Goal: Information Seeking & Learning: Understand process/instructions

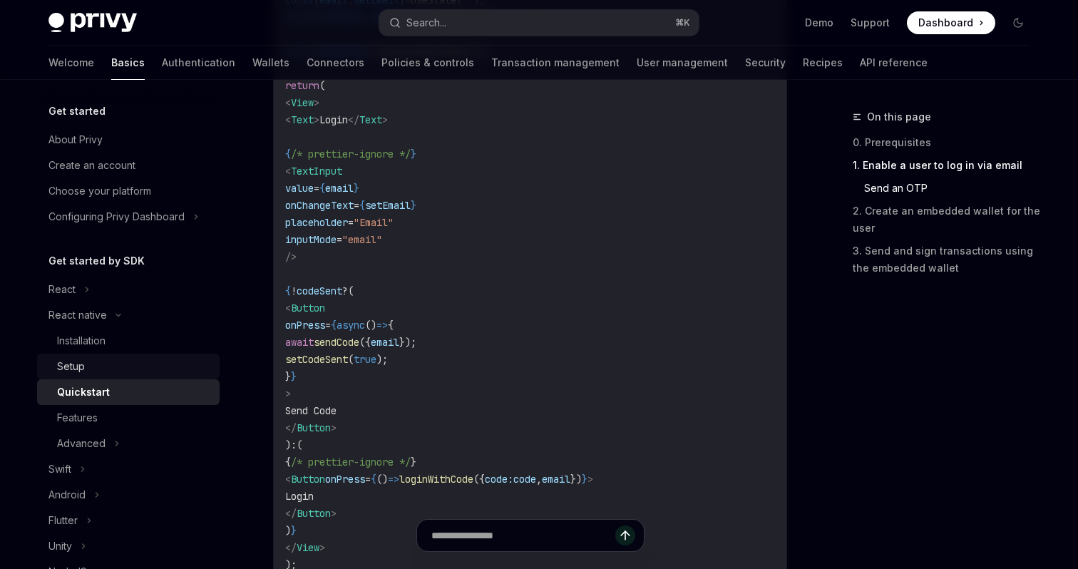
click at [78, 370] on div "Setup" at bounding box center [71, 366] width 28 height 17
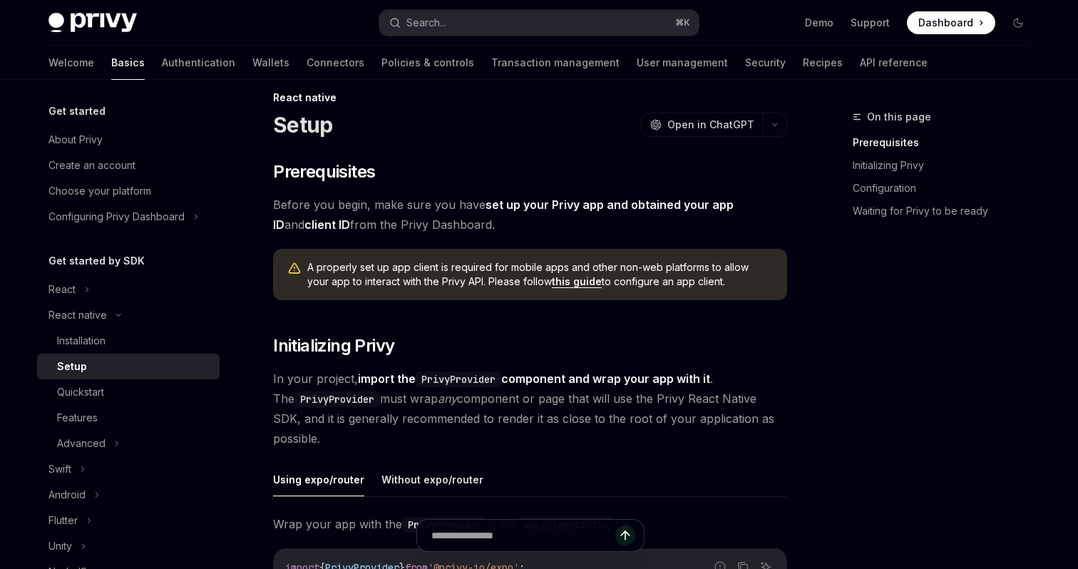
click at [559, 283] on link "this guide" at bounding box center [577, 281] width 50 height 13
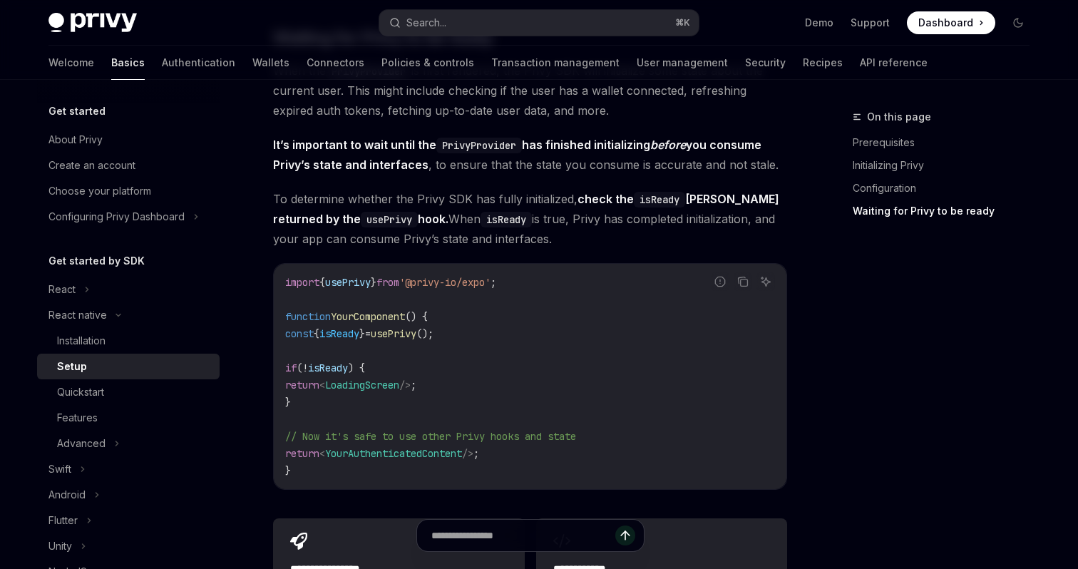
scroll to position [1098, 0]
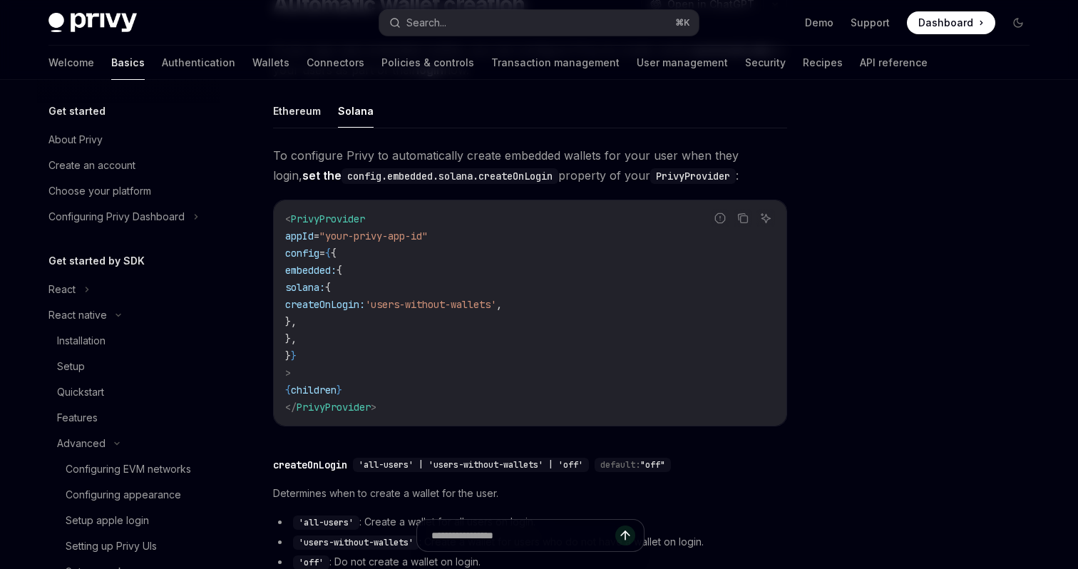
scroll to position [273, 0]
